Goal: Transaction & Acquisition: Purchase product/service

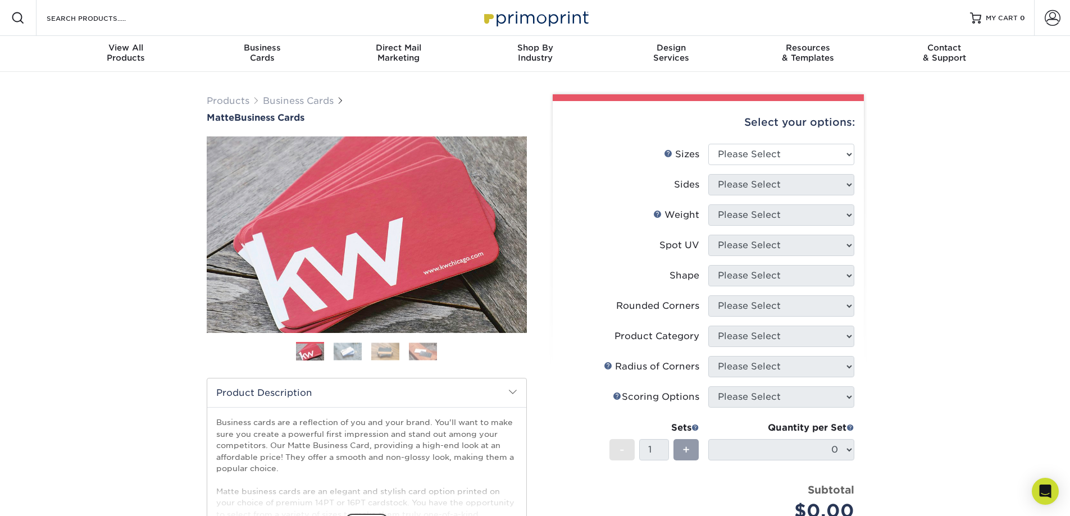
click at [771, 165] on li "Sizes Help Sizes Please Select 1.5" x 3.5" - Mini 1.75" x 3.5" - Mini 2" x 2" -…" at bounding box center [708, 159] width 292 height 30
click at [770, 153] on div "Select your options: Sizes Help Sizes Please Select 1.5" x 3.5" - Mini 1.75" x …" at bounding box center [708, 380] width 311 height 559
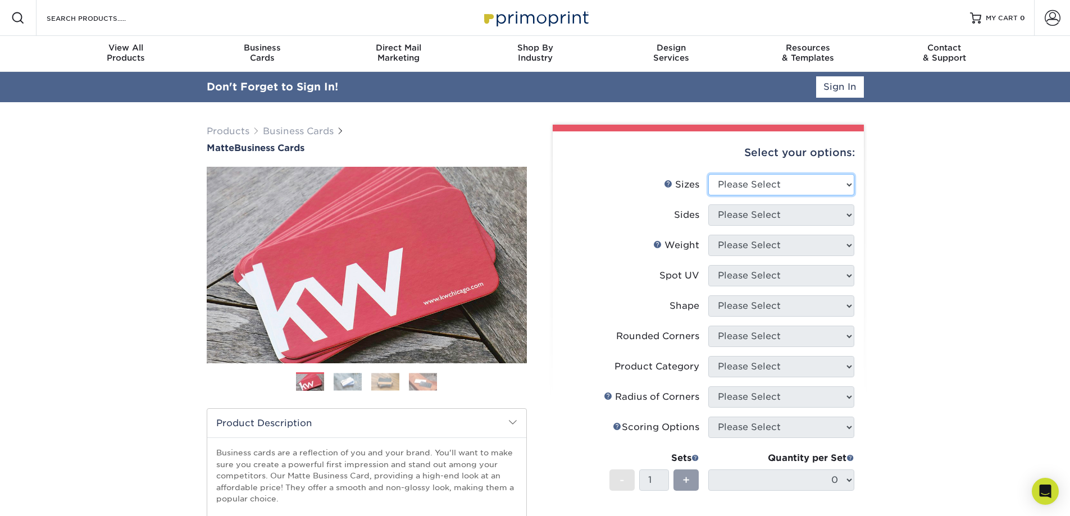
select select "2.00x3.50"
click at [708, 174] on select "Please Select 1.5" x 3.5" - Mini 1.75" x 3.5" - Mini 2" x 2" - Square 2" x 3" -…" at bounding box center [781, 184] width 146 height 21
click at [756, 215] on select "Please Select Print Both Sides Print Front Only" at bounding box center [781, 215] width 146 height 21
select select "13abbda7-1d64-4f25-8bb2-c179b224825d"
click at [708, 205] on select "Please Select Print Both Sides Print Front Only" at bounding box center [781, 215] width 146 height 21
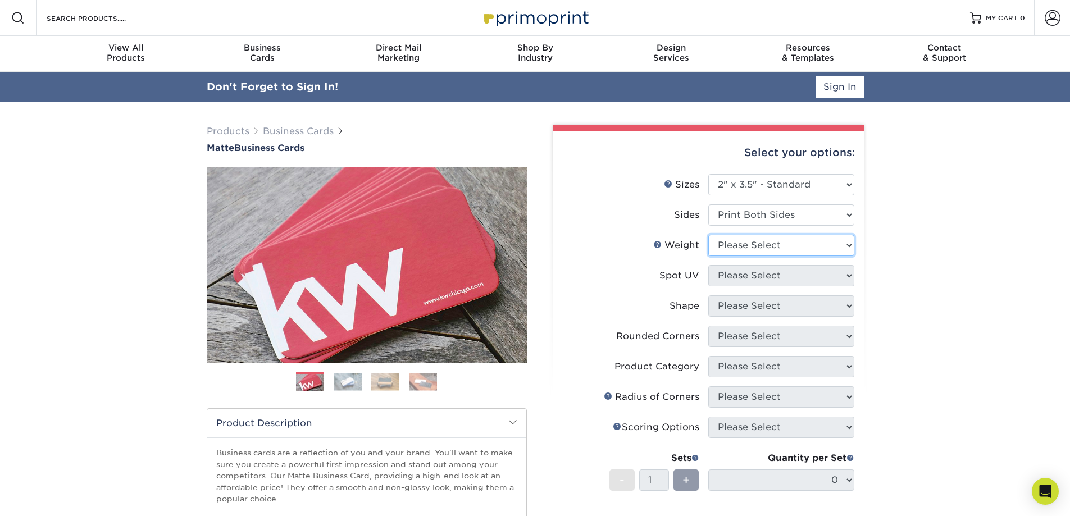
click at [751, 249] on select "Please Select 16PT 14PT" at bounding box center [781, 245] width 146 height 21
click at [708, 235] on select "Please Select 16PT 14PT" at bounding box center [781, 245] width 146 height 21
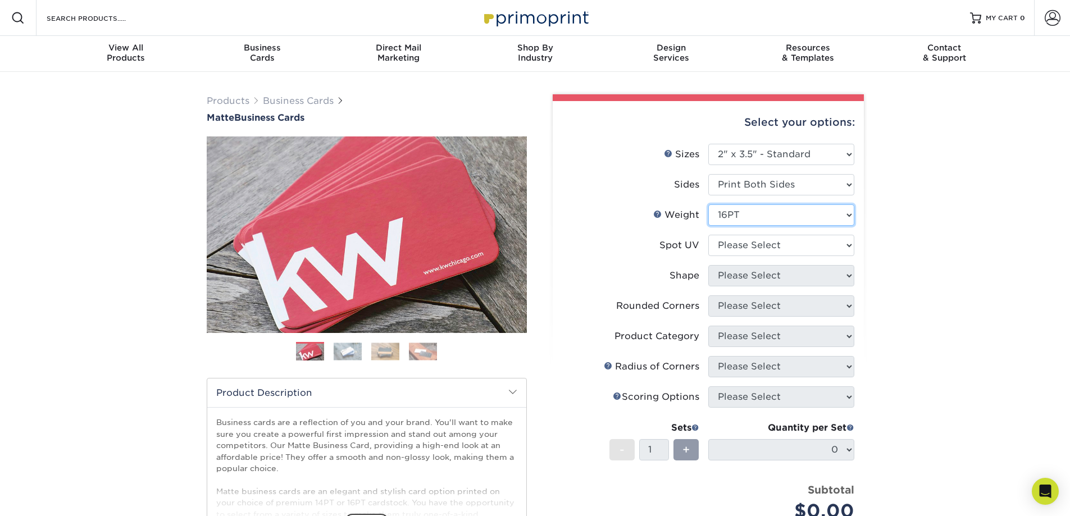
click at [742, 221] on select "Please Select 16PT 14PT" at bounding box center [781, 215] width 146 height 21
select select "14PT"
click at [708, 205] on select "Please Select 16PT 14PT" at bounding box center [781, 215] width 146 height 21
click at [738, 248] on select at bounding box center [781, 245] width 146 height 21
select select "121bb7b5-3b4d-429f-bd8d-bbf80e953313"
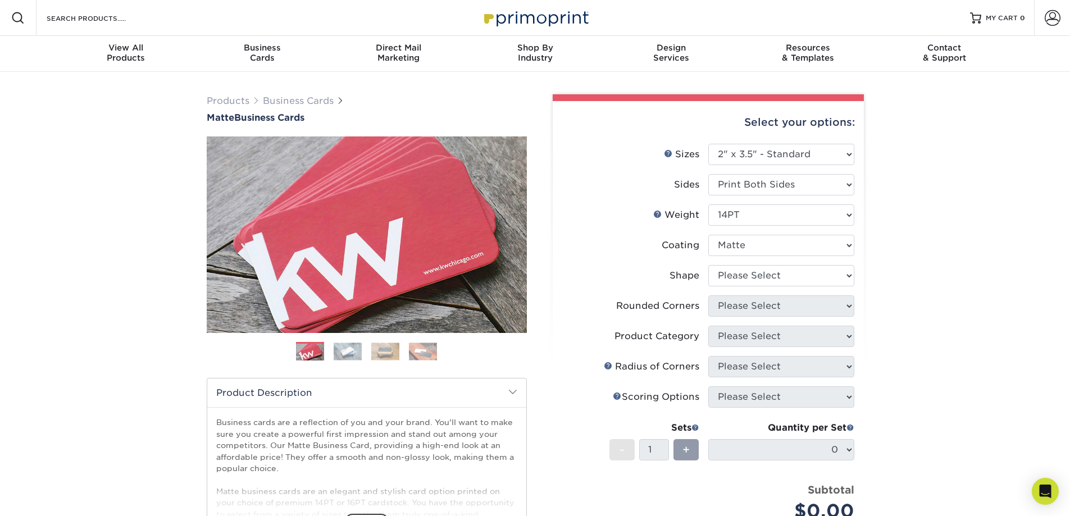
click at [708, 235] on select at bounding box center [781, 245] width 146 height 21
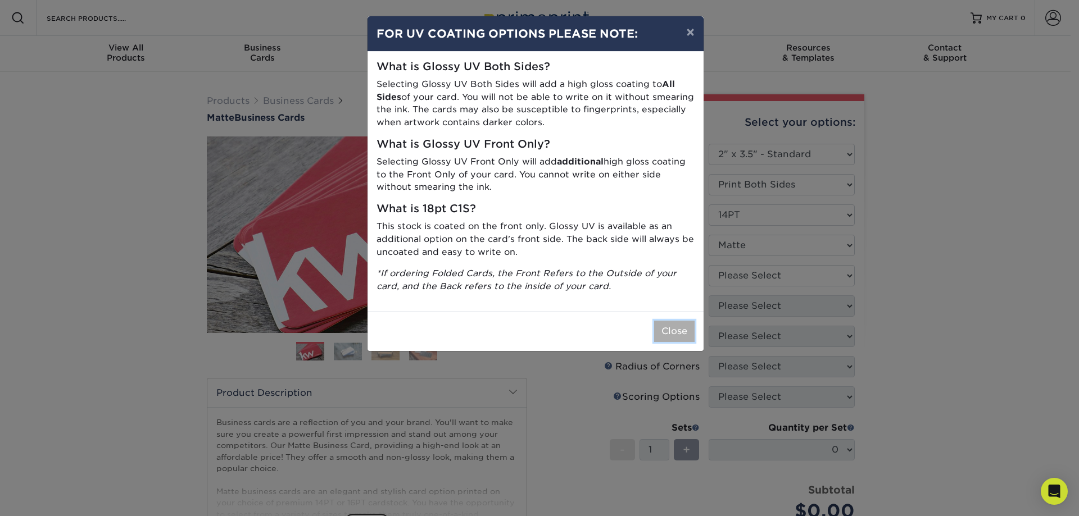
click at [668, 329] on button "Close" at bounding box center [674, 331] width 40 height 21
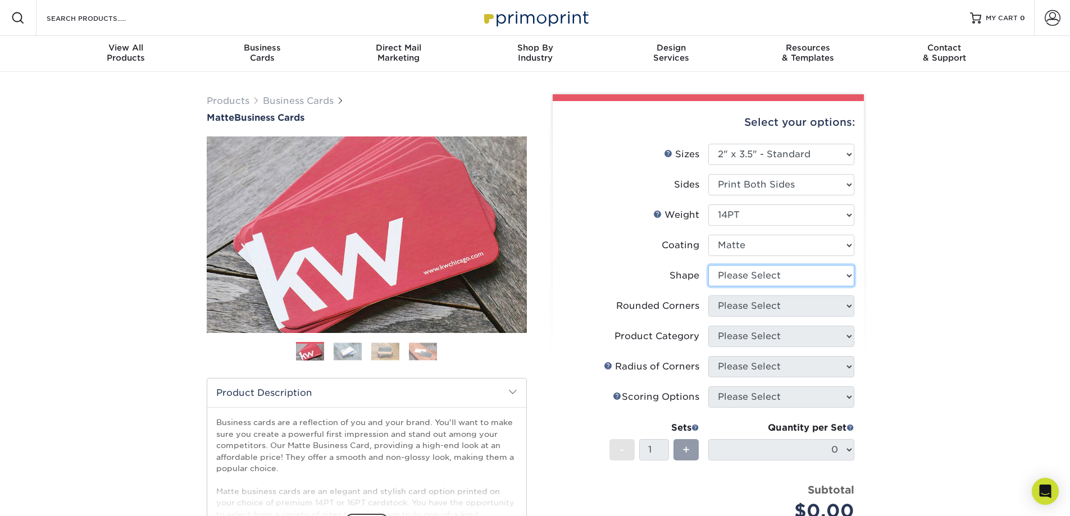
click at [773, 277] on select "Please Select Standard" at bounding box center [781, 275] width 146 height 21
select select "standard"
click at [708, 265] on select "Please Select Standard" at bounding box center [781, 275] width 146 height 21
click at [764, 311] on select "Please Select Yes - Round 2 Corners Yes - Round 4 Corners No" at bounding box center [781, 306] width 146 height 21
select select "0"
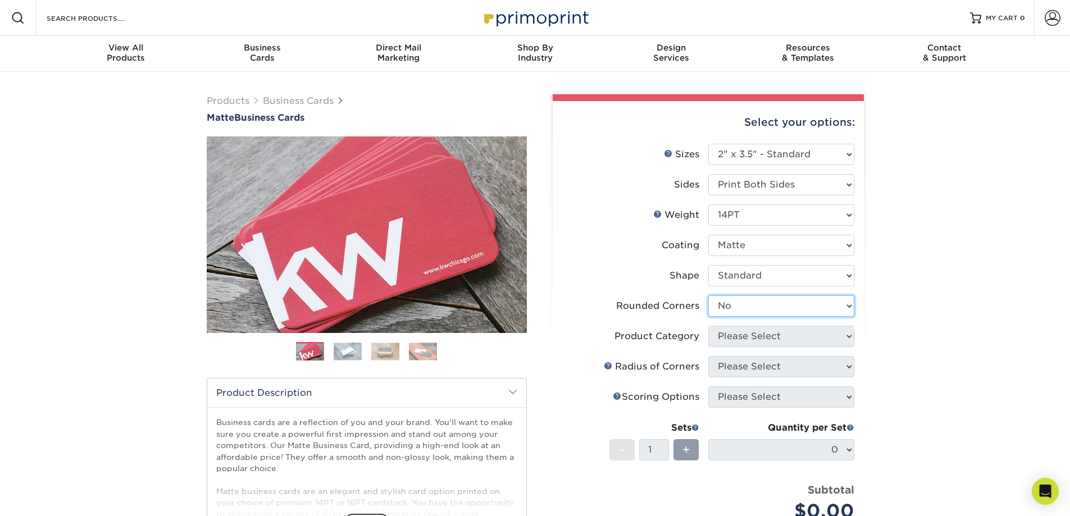
click at [708, 296] on select "Please Select Yes - Round 2 Corners Yes - Round 4 Corners No" at bounding box center [781, 306] width 146 height 21
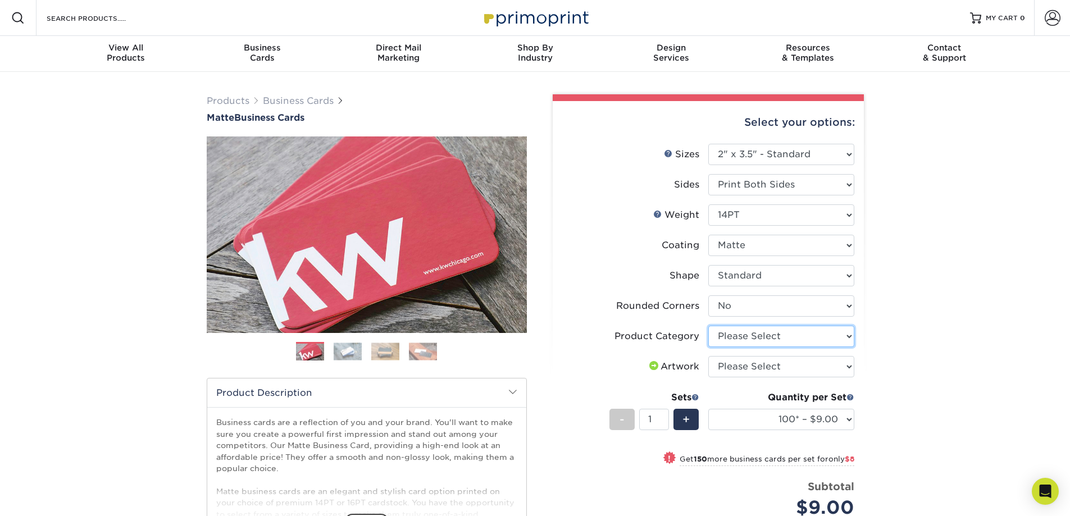
click at [762, 339] on select "Please Select Business Cards" at bounding box center [781, 336] width 146 height 21
select select "3b5148f1-0588-4f88-a218-97bcfdce65c1"
click at [708, 326] on select "Please Select Business Cards" at bounding box center [781, 336] width 146 height 21
click at [754, 369] on select "Please Select I will upload files I need a design - $100" at bounding box center [781, 366] width 146 height 21
select select "upload"
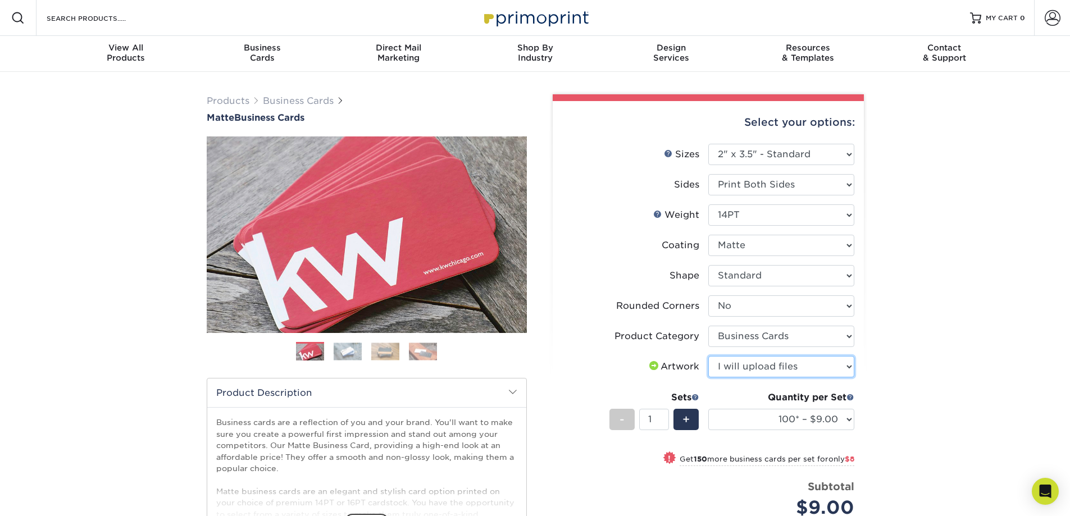
click at [708, 356] on select "Please Select I will upload files I need a design - $100" at bounding box center [781, 366] width 146 height 21
click at [928, 357] on div "Products Business Cards Matte Business Cards Previous Next 100 $ 9" at bounding box center [535, 391] width 1070 height 639
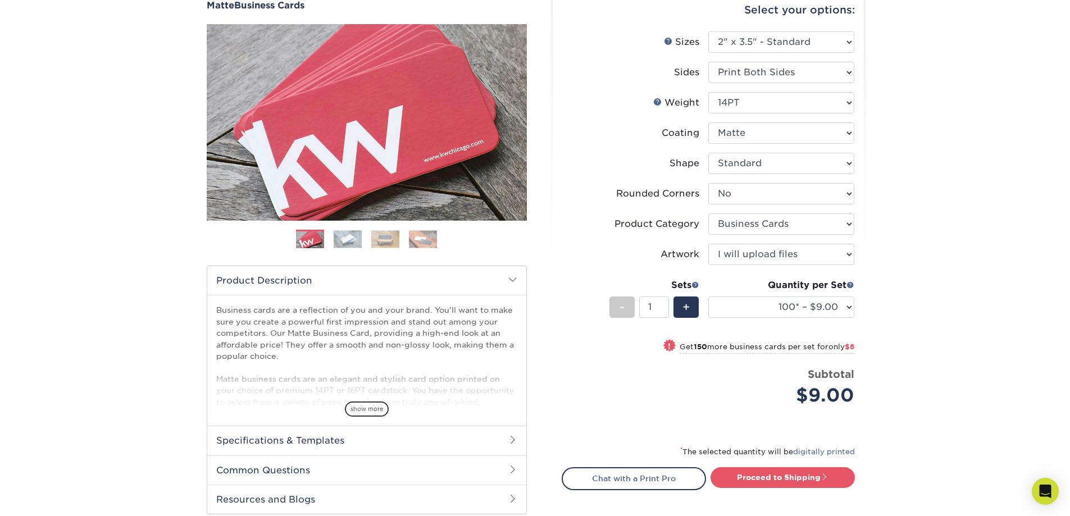
scroll to position [169, 0]
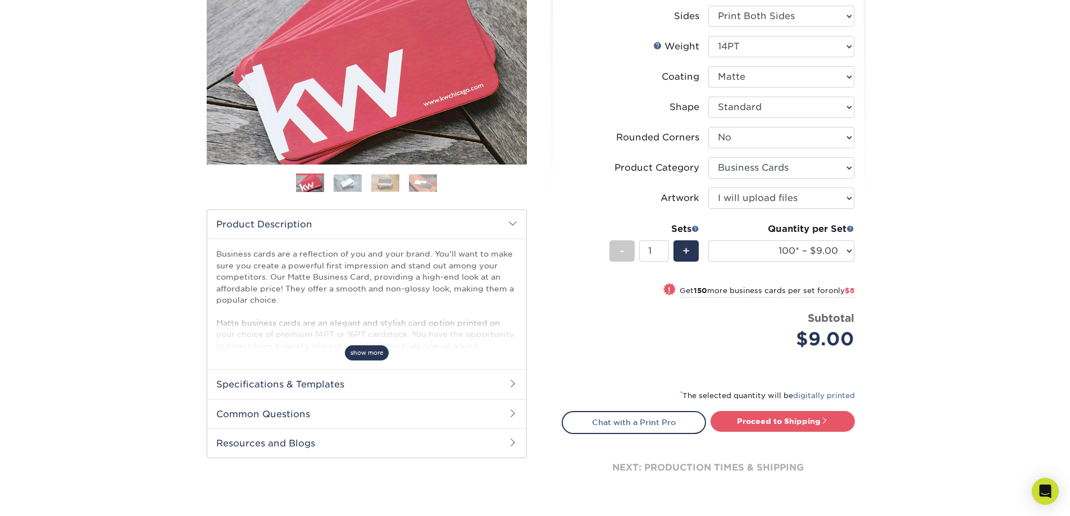
click at [376, 348] on span "show more" at bounding box center [367, 353] width 44 height 15
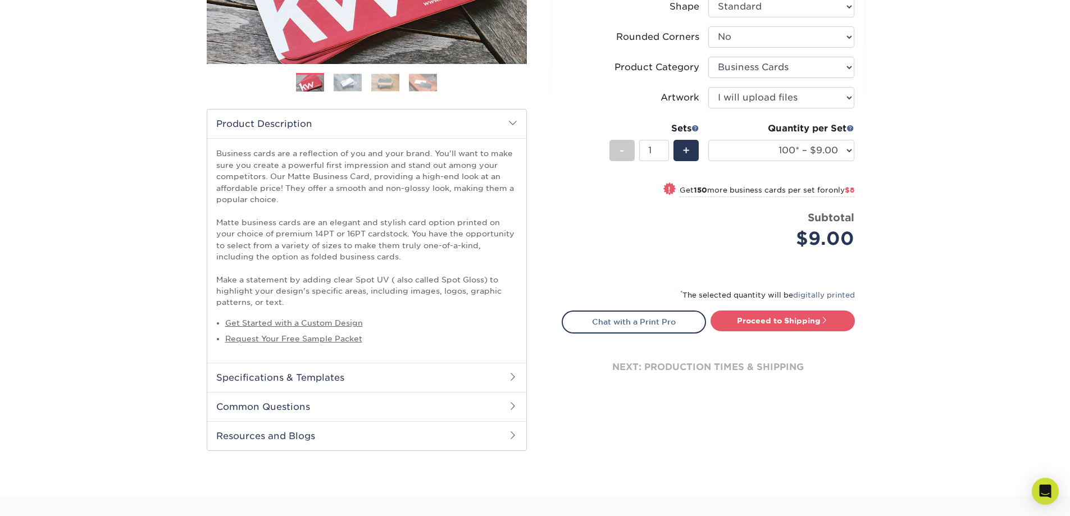
scroll to position [281, 0]
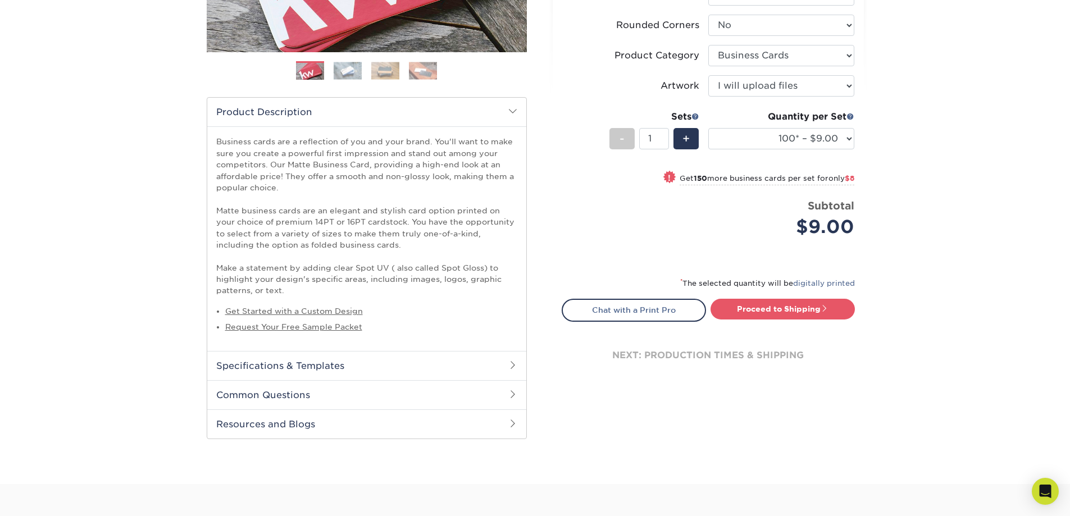
click at [376, 371] on h2 "Specifications & Templates" at bounding box center [366, 365] width 319 height 29
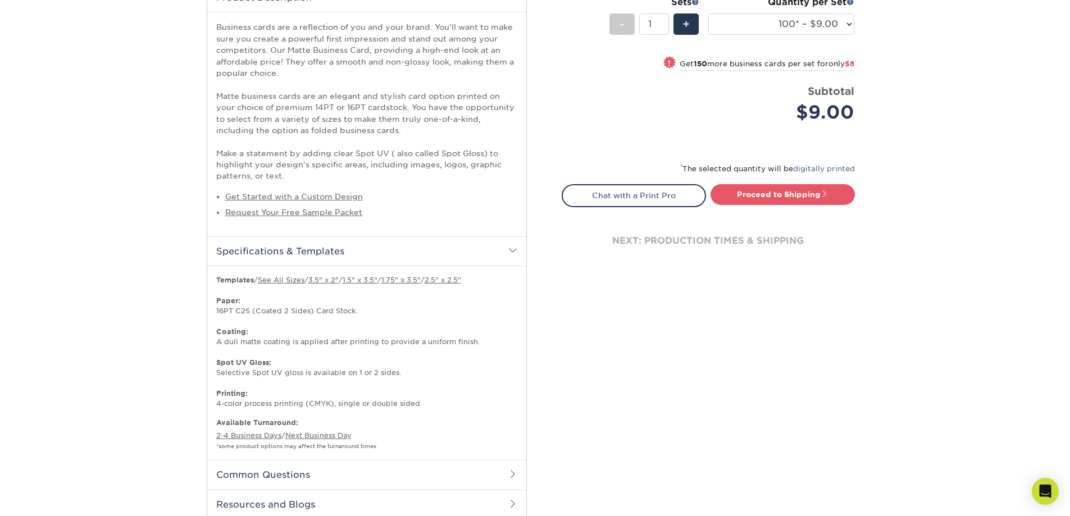
scroll to position [393, 0]
click at [792, 208] on div "Proceed to Shipping" at bounding box center [785, 198] width 155 height 22
click at [792, 202] on link "Proceed to Shipping" at bounding box center [783, 197] width 144 height 20
type input "Set 1"
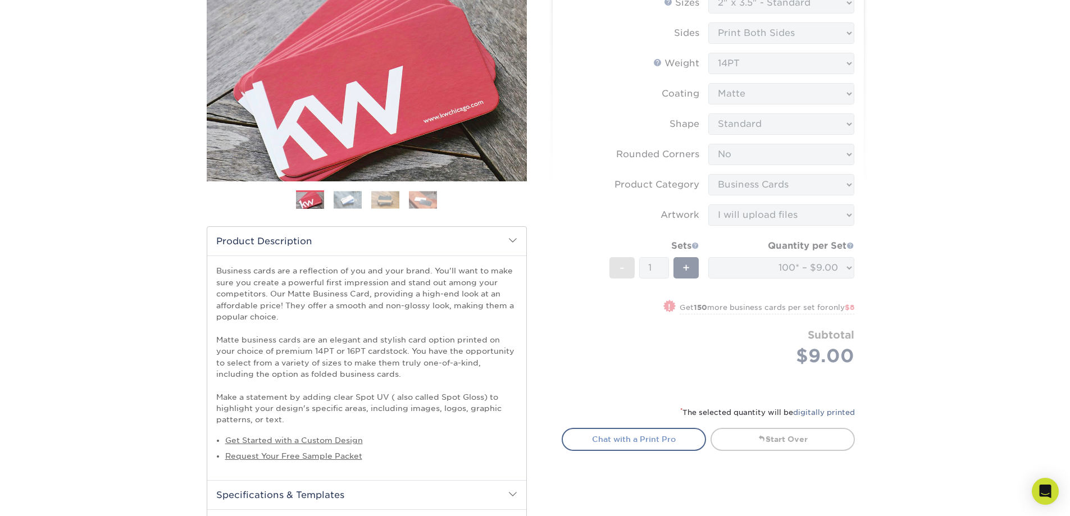
scroll to position [0, 0]
